Goal: Contribute content: Add original content to the website for others to see

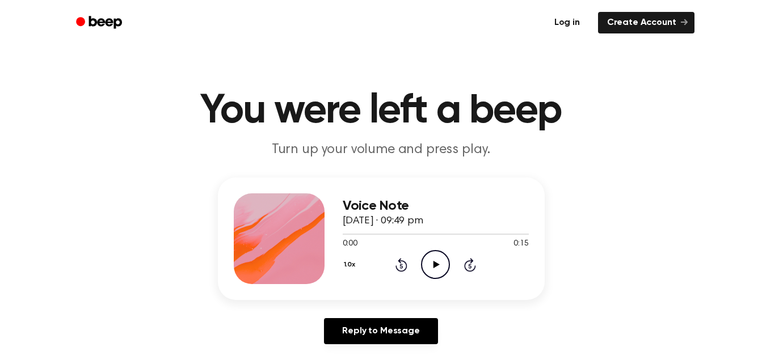
click at [567, 20] on link "Log in" at bounding box center [567, 23] width 48 height 26
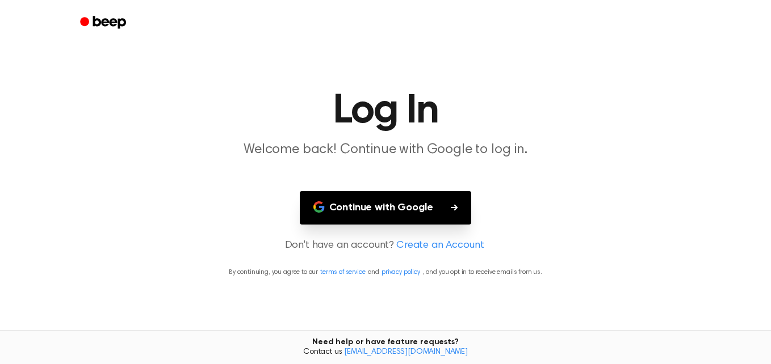
click at [415, 215] on button "Continue with Google" at bounding box center [386, 207] width 172 height 33
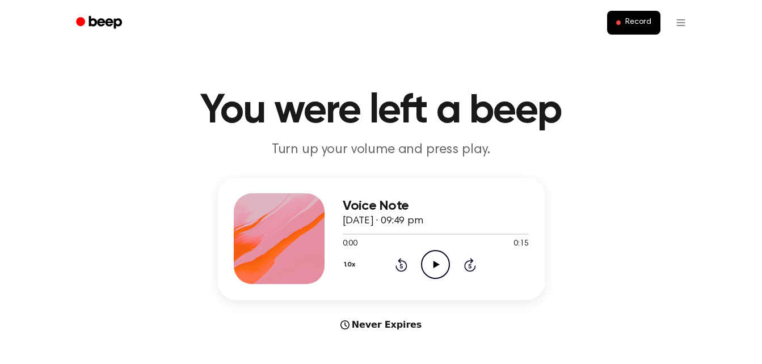
click at [441, 264] on icon "Play Audio" at bounding box center [435, 264] width 29 height 29
click at [438, 260] on icon "Play Audio" at bounding box center [435, 264] width 29 height 29
click at [621, 24] on span at bounding box center [619, 22] width 5 height 5
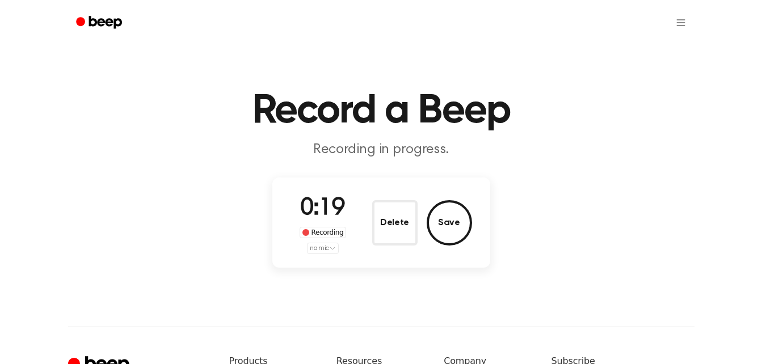
click at [361, 237] on div "0:19 Recording no mic Delete Save" at bounding box center [382, 222] width 182 height 63
click at [321, 221] on span "0:19" at bounding box center [322, 209] width 45 height 24
click at [438, 224] on button "Save" at bounding box center [449, 222] width 45 height 45
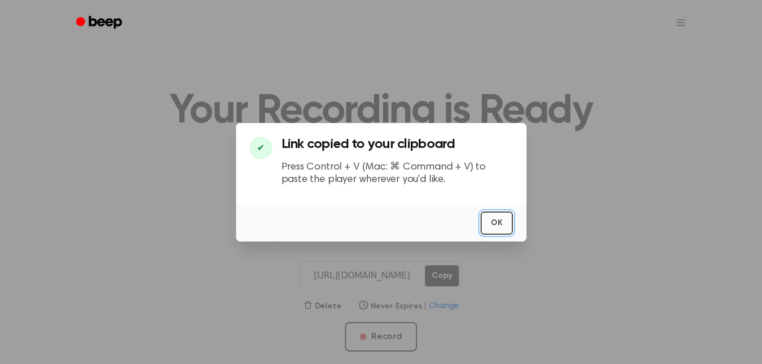
click at [498, 228] on button "OK" at bounding box center [497, 223] width 32 height 23
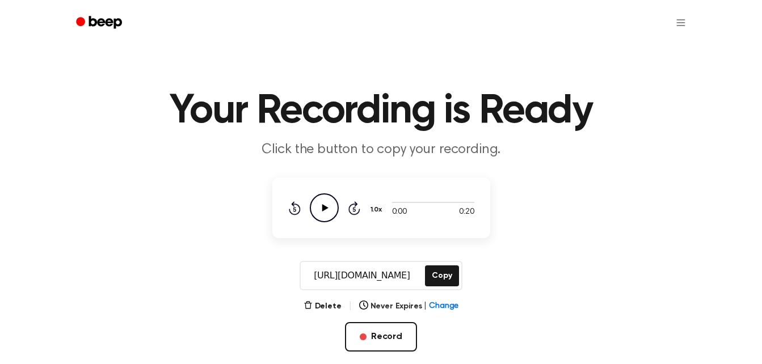
click at [326, 206] on icon "Play Audio" at bounding box center [324, 208] width 29 height 29
click at [349, 208] on icon at bounding box center [355, 209] width 12 height 14
click at [320, 205] on icon "Pause Audio" at bounding box center [324, 208] width 29 height 29
click at [296, 208] on icon "Rewind 5 seconds" at bounding box center [294, 208] width 12 height 15
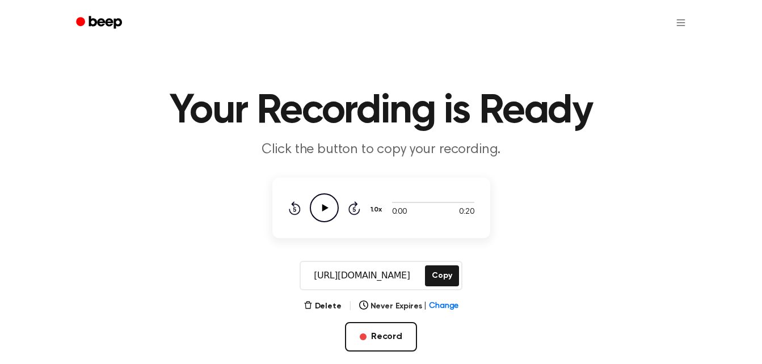
click at [296, 208] on icon "Rewind 5 seconds" at bounding box center [294, 208] width 12 height 15
click at [331, 204] on icon "Play Audio" at bounding box center [324, 208] width 29 height 29
click at [432, 199] on div at bounding box center [433, 202] width 82 height 9
drag, startPoint x: 387, startPoint y: 202, endPoint x: 419, endPoint y: 203, distance: 31.8
click at [419, 203] on div at bounding box center [433, 202] width 82 height 9
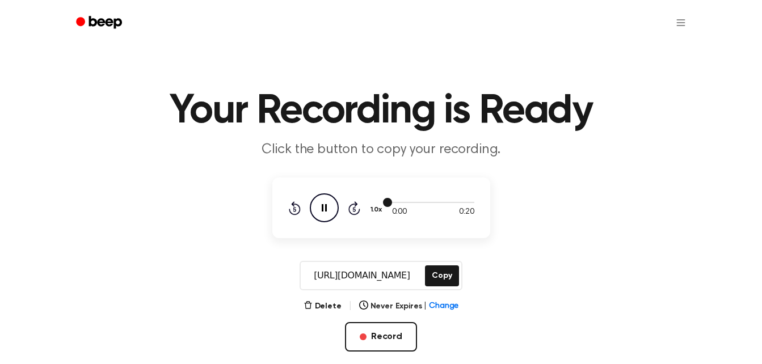
click at [389, 203] on span at bounding box center [387, 202] width 9 height 9
click at [325, 212] on icon at bounding box center [324, 207] width 5 height 7
click at [322, 207] on icon "Play Audio" at bounding box center [324, 208] width 29 height 29
click at [431, 309] on span "Change" at bounding box center [444, 307] width 30 height 12
click at [449, 304] on span "Change" at bounding box center [444, 307] width 30 height 12
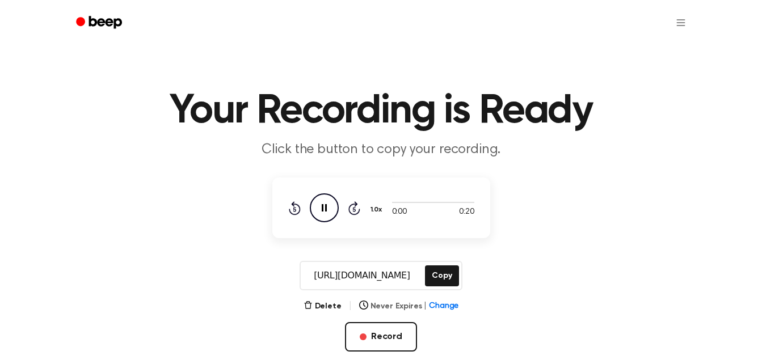
click at [447, 305] on span "Change" at bounding box center [444, 307] width 30 height 12
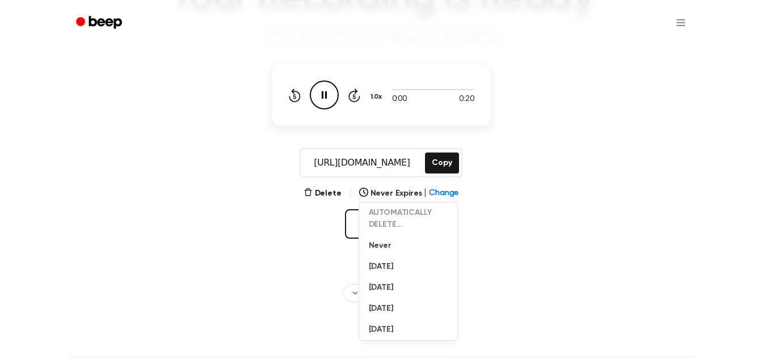
scroll to position [112, 0]
click at [487, 228] on div "Delete | Never Expires | Change AUTOMATICALLY DELETE... Never In 1 Day In 1 Wee…" at bounding box center [382, 231] width 218 height 89
click at [325, 97] on icon "Pause Audio" at bounding box center [324, 95] width 29 height 29
click at [325, 99] on icon "Play Audio" at bounding box center [324, 95] width 29 height 29
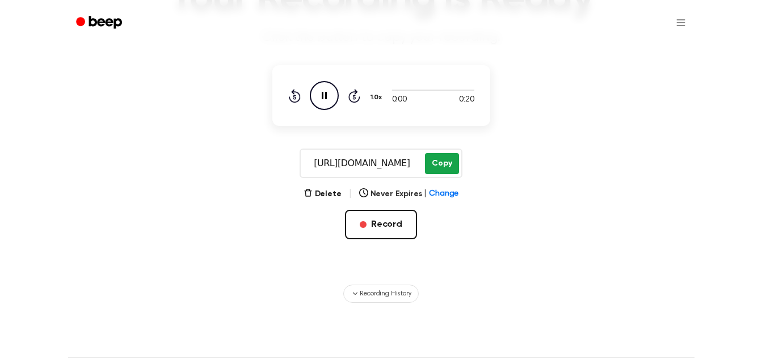
click at [454, 167] on button "Copy" at bounding box center [441, 163] width 33 height 21
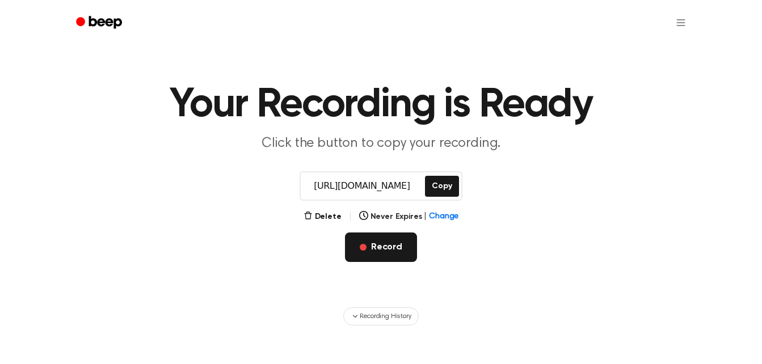
scroll to position [0, 0]
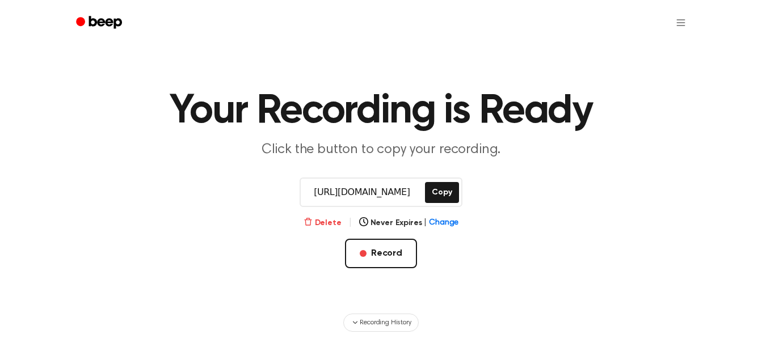
click at [329, 223] on button "Delete" at bounding box center [323, 223] width 38 height 12
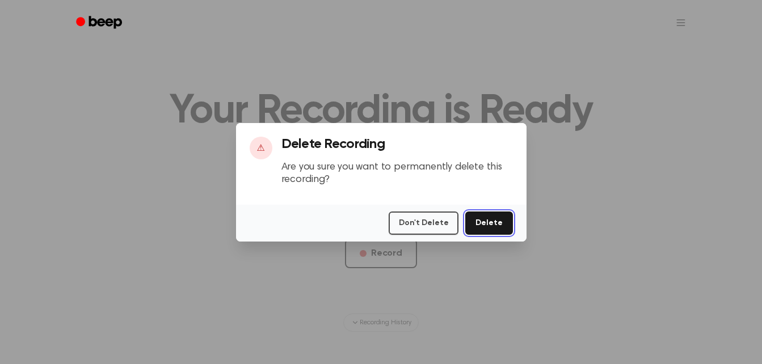
click at [498, 232] on button "Delete" at bounding box center [489, 223] width 47 height 23
click at [483, 209] on div "Don't Delete Delete" at bounding box center [381, 223] width 291 height 37
click at [479, 223] on button "Delete" at bounding box center [489, 223] width 47 height 23
click at [422, 226] on button "Don't Delete" at bounding box center [424, 223] width 70 height 23
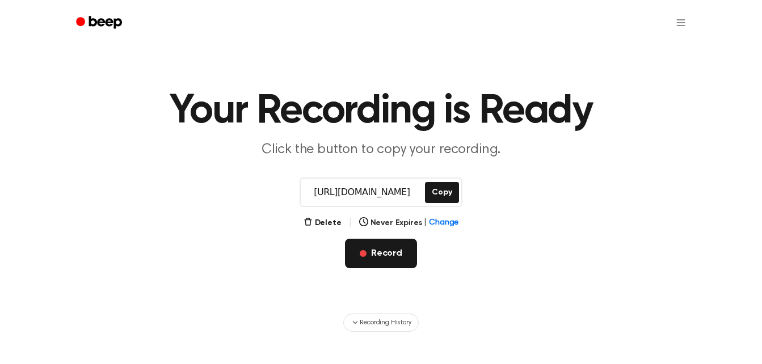
click at [375, 250] on button "Record" at bounding box center [381, 254] width 72 height 30
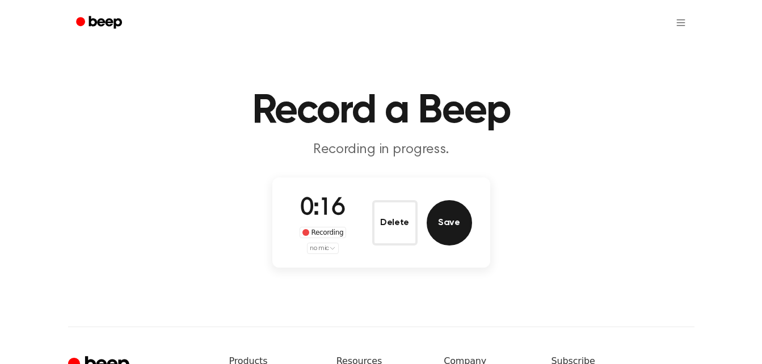
click at [443, 217] on button "Save" at bounding box center [449, 222] width 45 height 45
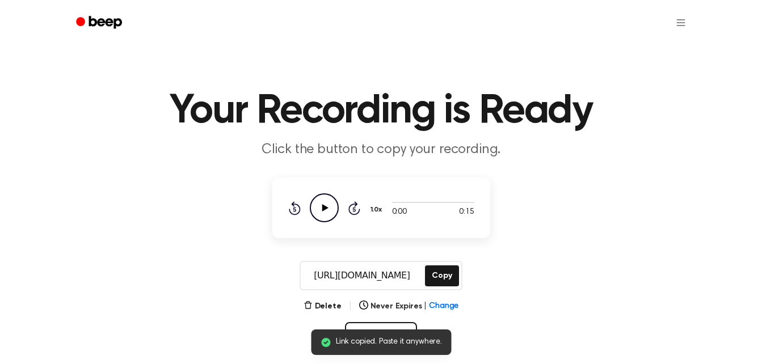
click at [321, 209] on icon "Play Audio" at bounding box center [324, 208] width 29 height 29
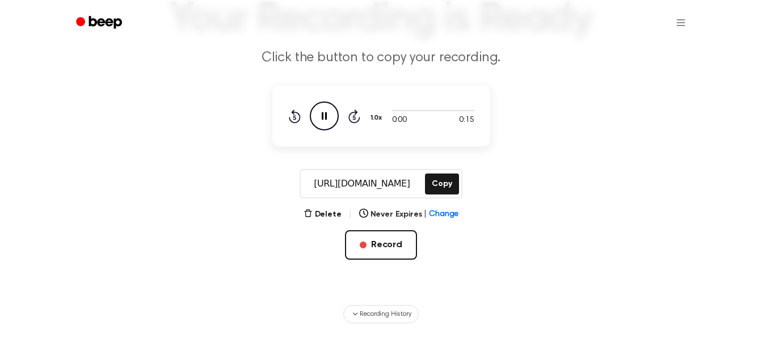
scroll to position [93, 0]
click at [443, 184] on button "Copy" at bounding box center [441, 183] width 33 height 21
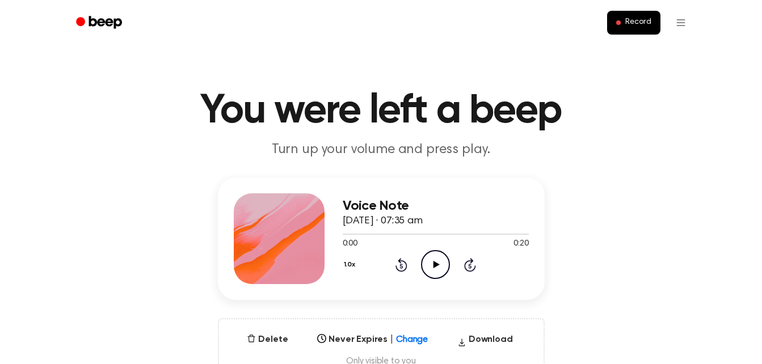
click at [434, 266] on icon at bounding box center [437, 264] width 6 height 7
click at [274, 343] on button "Delete" at bounding box center [267, 340] width 50 height 14
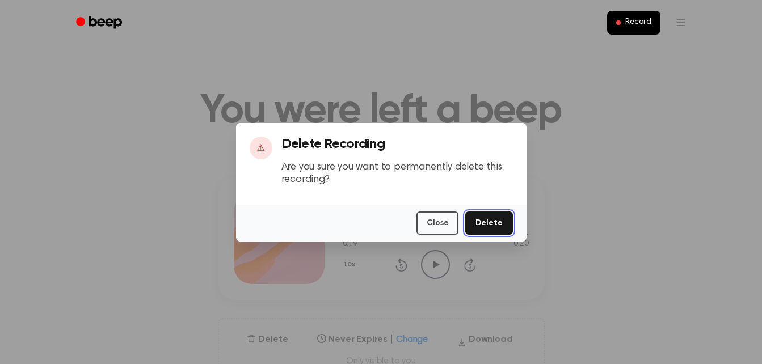
click at [494, 223] on button "Delete" at bounding box center [489, 223] width 47 height 23
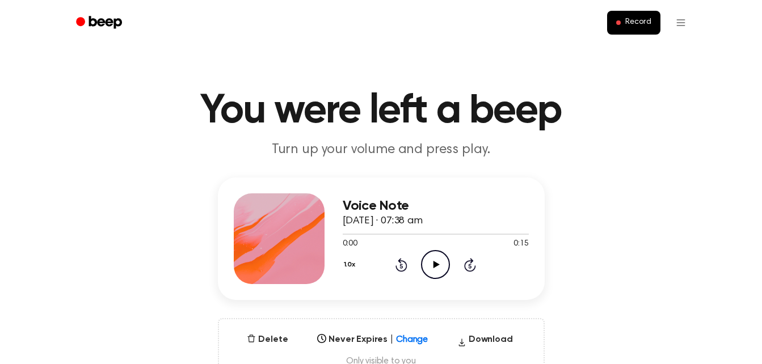
click at [436, 265] on icon at bounding box center [437, 264] width 6 height 7
click at [470, 261] on icon at bounding box center [470, 265] width 12 height 14
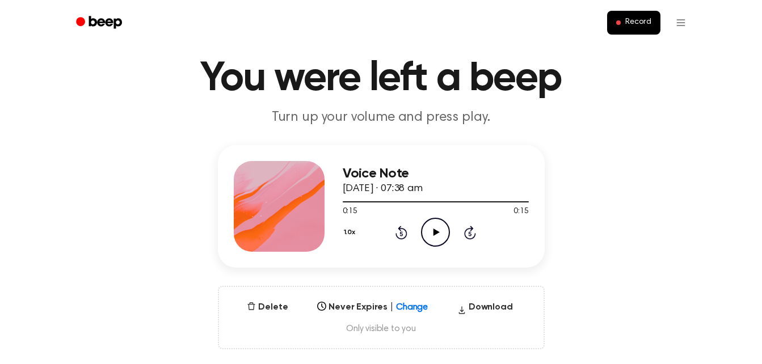
scroll to position [32, 0]
